Goal: Information Seeking & Learning: Compare options

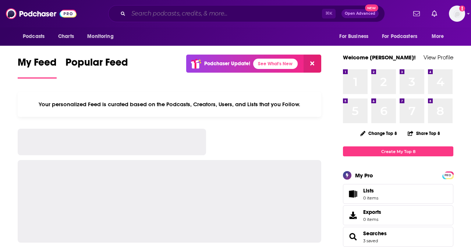
click at [154, 13] on input "Search podcasts, credits, & more..." at bounding box center [226, 14] width 194 height 12
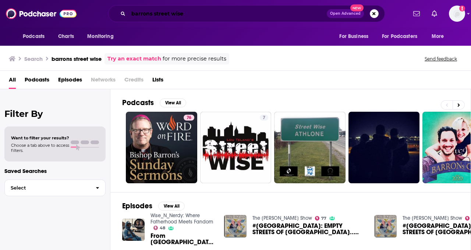
click at [149, 13] on input "barrons street wise" at bounding box center [228, 14] width 198 height 12
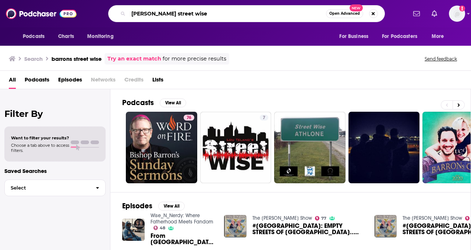
click at [173, 13] on input "barron's street wise" at bounding box center [228, 14] width 198 height 12
type input "barron's streetwise"
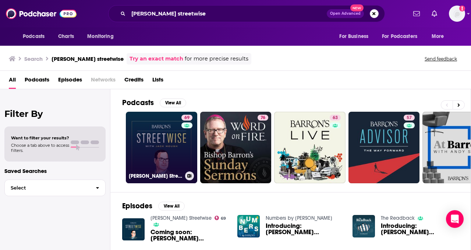
click at [164, 149] on link "69 Barron's Streetwise" at bounding box center [161, 147] width 71 height 71
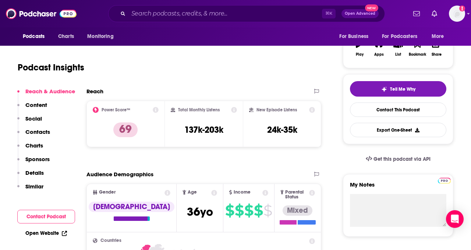
scroll to position [126, 0]
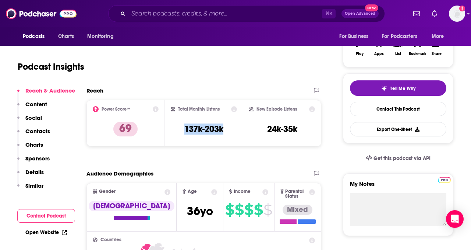
drag, startPoint x: 191, startPoint y: 128, endPoint x: 224, endPoint y: 128, distance: 33.1
click at [224, 128] on div "Total Monthly Listens 137k-203k" at bounding box center [204, 123] width 67 height 34
copy h3 "137k-203k"
drag, startPoint x: 256, startPoint y: 123, endPoint x: 300, endPoint y: 126, distance: 43.9
click at [300, 126] on div "New Episode Listens 24k-35k" at bounding box center [282, 123] width 66 height 34
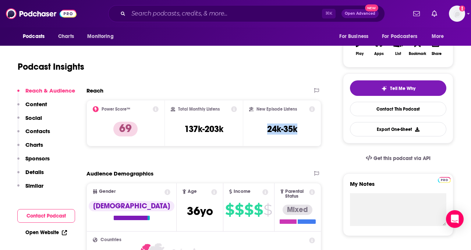
copy h3 "24k-35k"
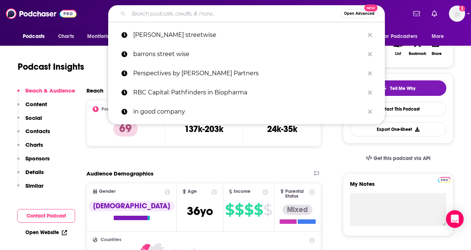
click at [194, 13] on input "Search podcasts, credits, & more..." at bounding box center [235, 14] width 212 height 12
paste input "PWC Take on Tomorrow"
type input "PWC Take on Tomorrow"
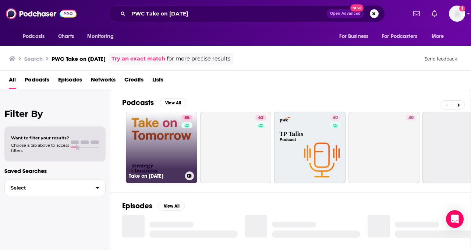
click at [156, 136] on link "85 Take on Tomorrow" at bounding box center [161, 147] width 71 height 71
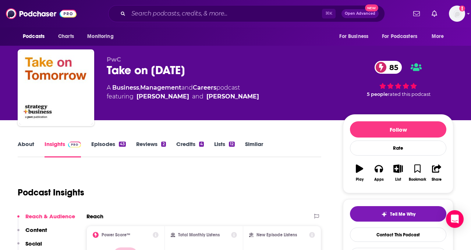
scroll to position [45, 0]
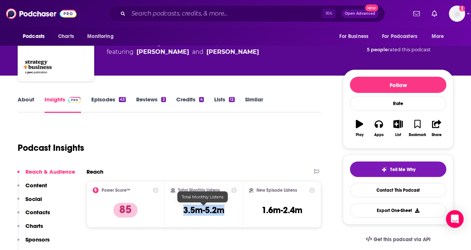
drag, startPoint x: 178, startPoint y: 207, endPoint x: 226, endPoint y: 212, distance: 48.1
click at [226, 212] on div "Total Monthly Listens 3.5m-5.2m" at bounding box center [204, 204] width 67 height 34
copy h3 "3.5m-5.2m"
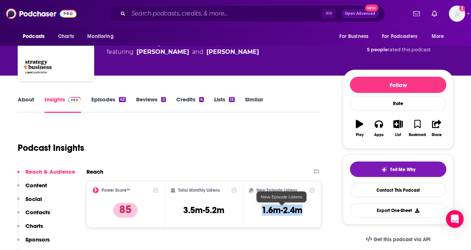
drag, startPoint x: 261, startPoint y: 210, endPoint x: 306, endPoint y: 209, distance: 45.3
click at [306, 209] on div "New Episode Listens 1.6m-2.4m" at bounding box center [282, 204] width 66 height 34
copy h3 "1.6m-2.4m"
